Goal: Task Accomplishment & Management: Use online tool/utility

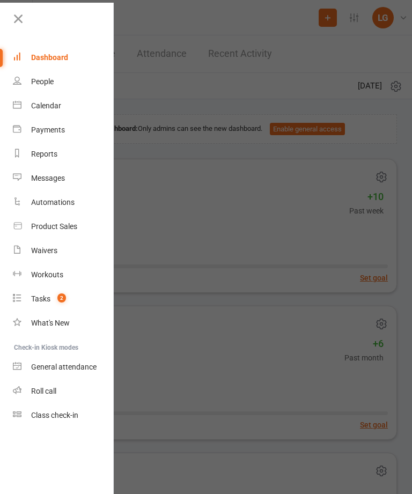
click at [49, 101] on div "Calendar" at bounding box center [46, 105] width 30 height 9
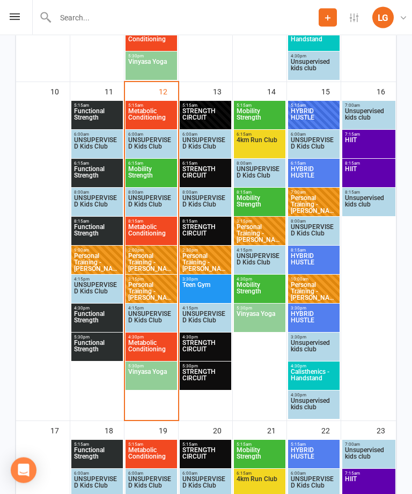
scroll to position [829, 0]
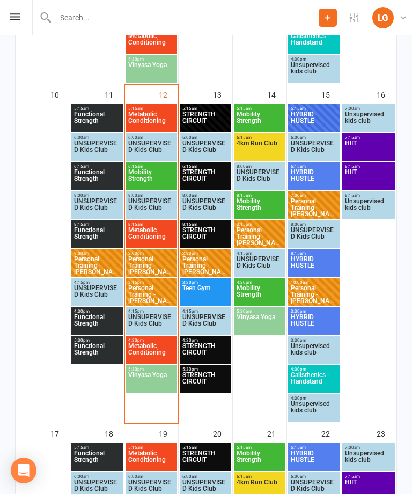
click at [148, 123] on span "Metabolic Conditioning" at bounding box center [151, 120] width 47 height 19
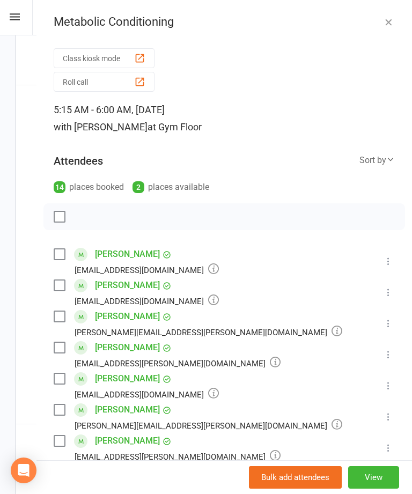
scroll to position [0, 0]
click at [137, 55] on div "button" at bounding box center [139, 58] width 11 height 11
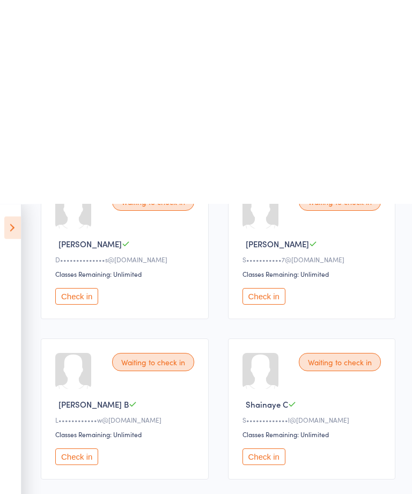
scroll to position [206, 0]
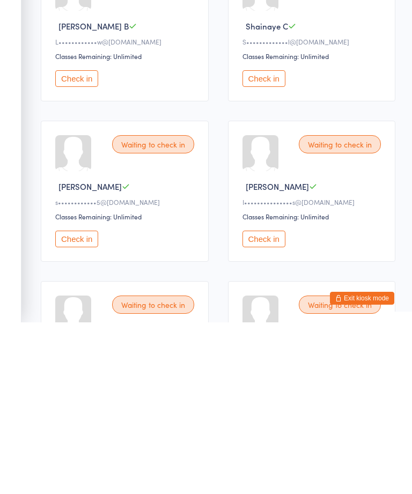
click at [87, 402] on button "Check in" at bounding box center [76, 410] width 43 height 17
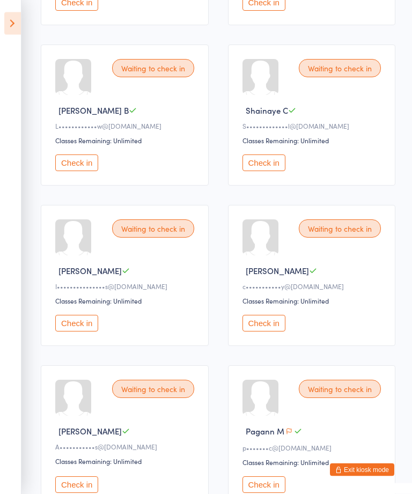
scroll to position [294, 0]
click at [275, 331] on button "Check in" at bounding box center [263, 322] width 43 height 17
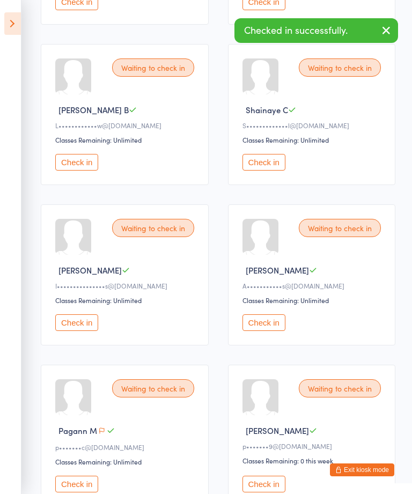
click at [75, 155] on div "Waiting to check in [PERSON_NAME]••••••••••••w@[DOMAIN_NAME] Classes Remaining:…" at bounding box center [125, 114] width 168 height 141
click at [90, 170] on button "Check in" at bounding box center [76, 162] width 43 height 17
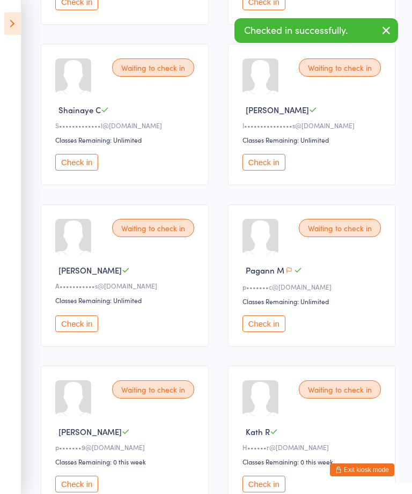
click at [85, 167] on button "Check in" at bounding box center [76, 162] width 43 height 17
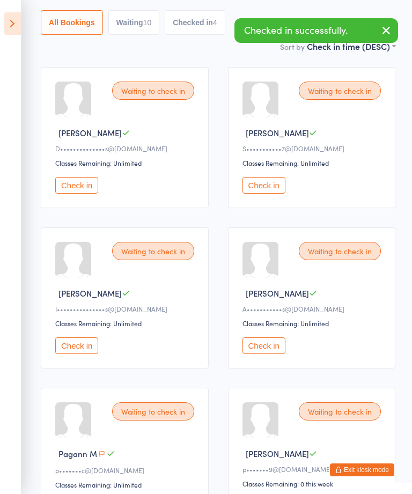
scroll to position [74, 0]
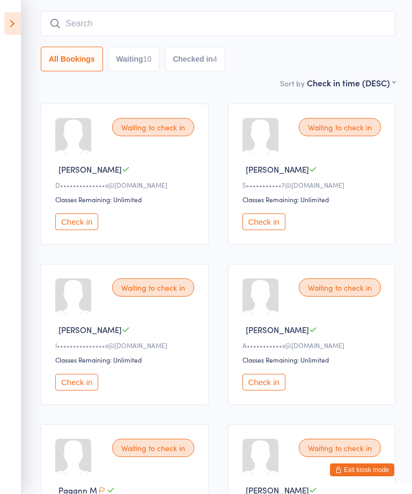
click at [275, 390] on button "Check in" at bounding box center [263, 382] width 43 height 17
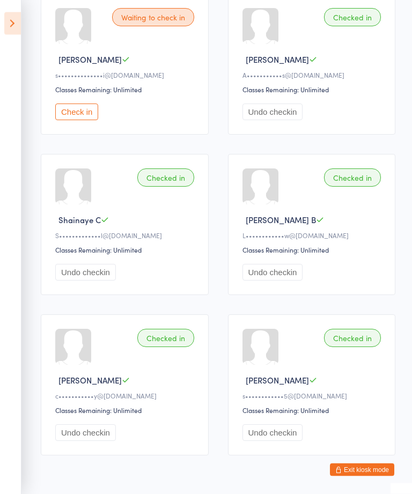
scroll to position [827, 0]
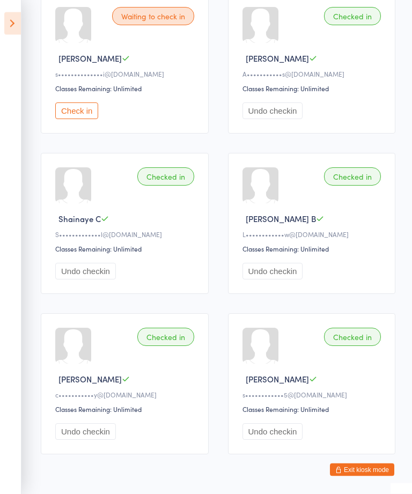
click at [80, 120] on button "Check in" at bounding box center [76, 111] width 43 height 17
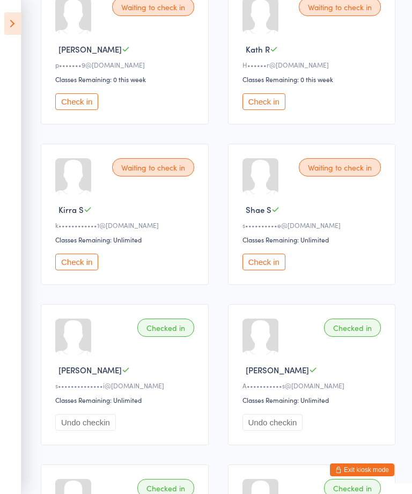
scroll to position [508, 0]
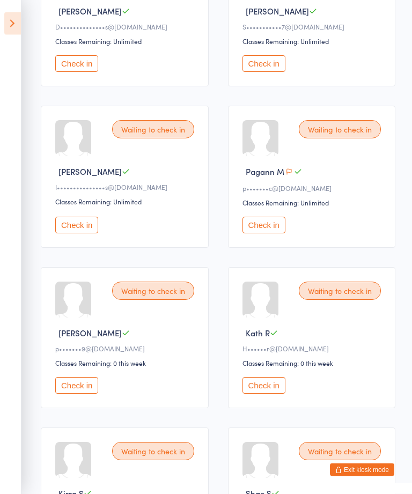
click at [268, 225] on button "Check in" at bounding box center [263, 225] width 43 height 17
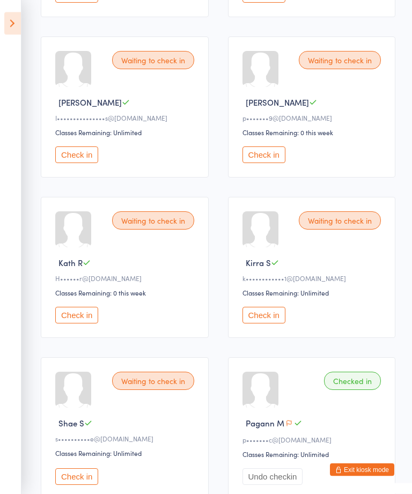
scroll to position [301, 0]
click at [270, 161] on button "Check in" at bounding box center [263, 154] width 43 height 17
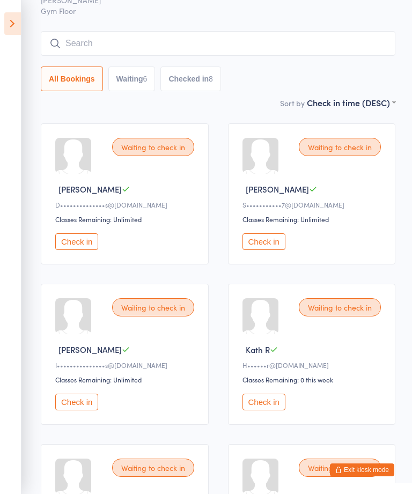
scroll to position [54, 0]
click at [97, 244] on button "Check in" at bounding box center [76, 242] width 43 height 17
click at [93, 244] on button "Check in" at bounding box center [76, 241] width 43 height 17
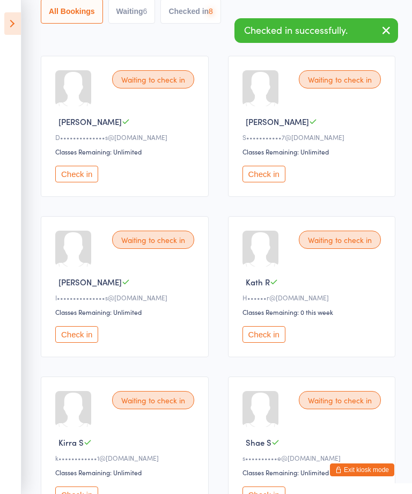
scroll to position [121, 0]
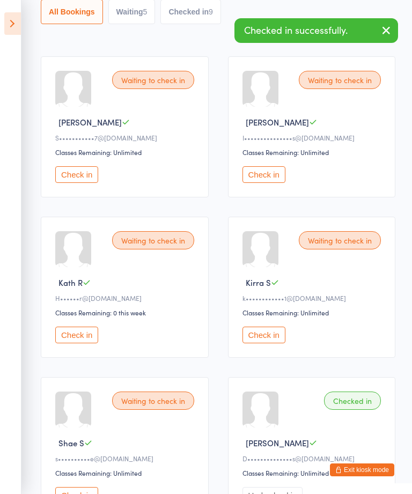
click at [91, 342] on button "Check in" at bounding box center [76, 335] width 43 height 17
click at [273, 181] on button "Check in" at bounding box center [263, 174] width 43 height 17
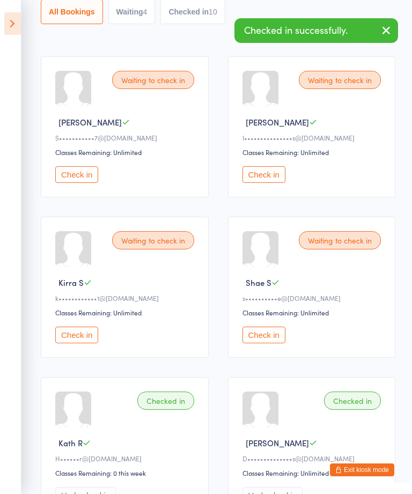
click at [12, 31] on icon at bounding box center [12, 23] width 17 height 23
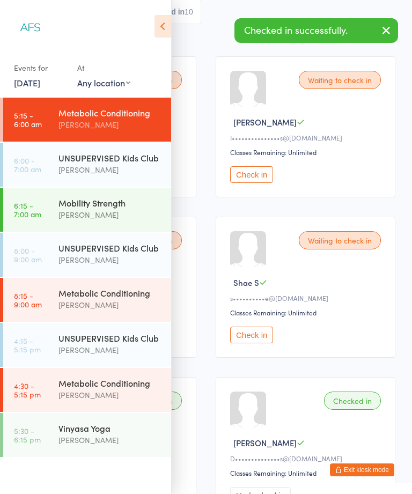
click at [114, 211] on div "[PERSON_NAME]" at bounding box center [109, 215] width 103 height 12
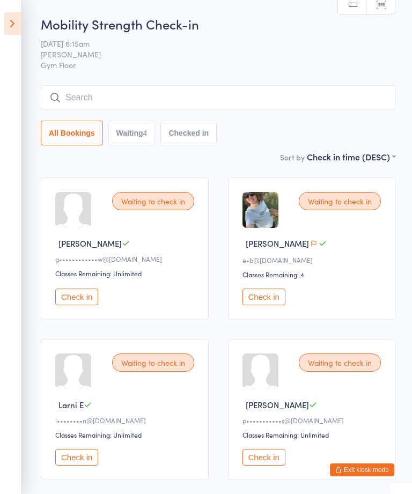
click at [19, 23] on icon at bounding box center [12, 23] width 17 height 23
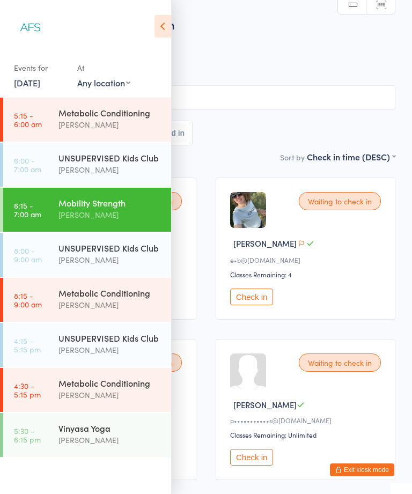
click at [133, 309] on div "[PERSON_NAME]" at bounding box center [109, 305] width 103 height 12
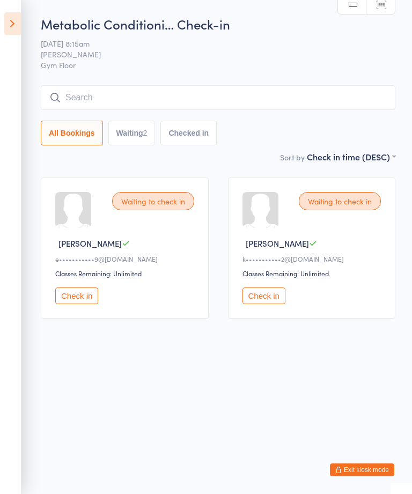
click at [8, 13] on icon at bounding box center [12, 23] width 17 height 23
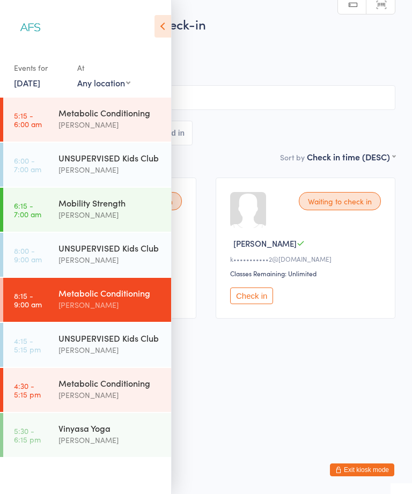
click at [103, 395] on div "[PERSON_NAME]" at bounding box center [109, 395] width 103 height 12
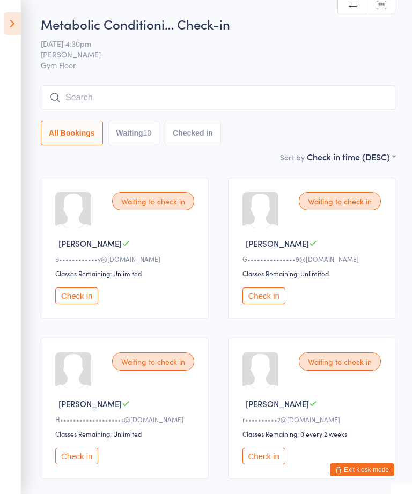
click at [13, 24] on icon at bounding box center [12, 23] width 17 height 23
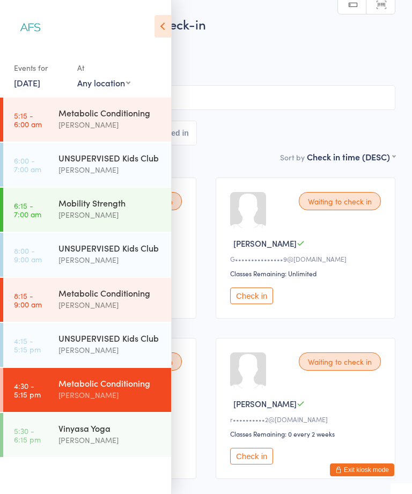
click at [109, 108] on div "Metabolic Conditioning" at bounding box center [109, 113] width 103 height 12
